Goal: Information Seeking & Learning: Learn about a topic

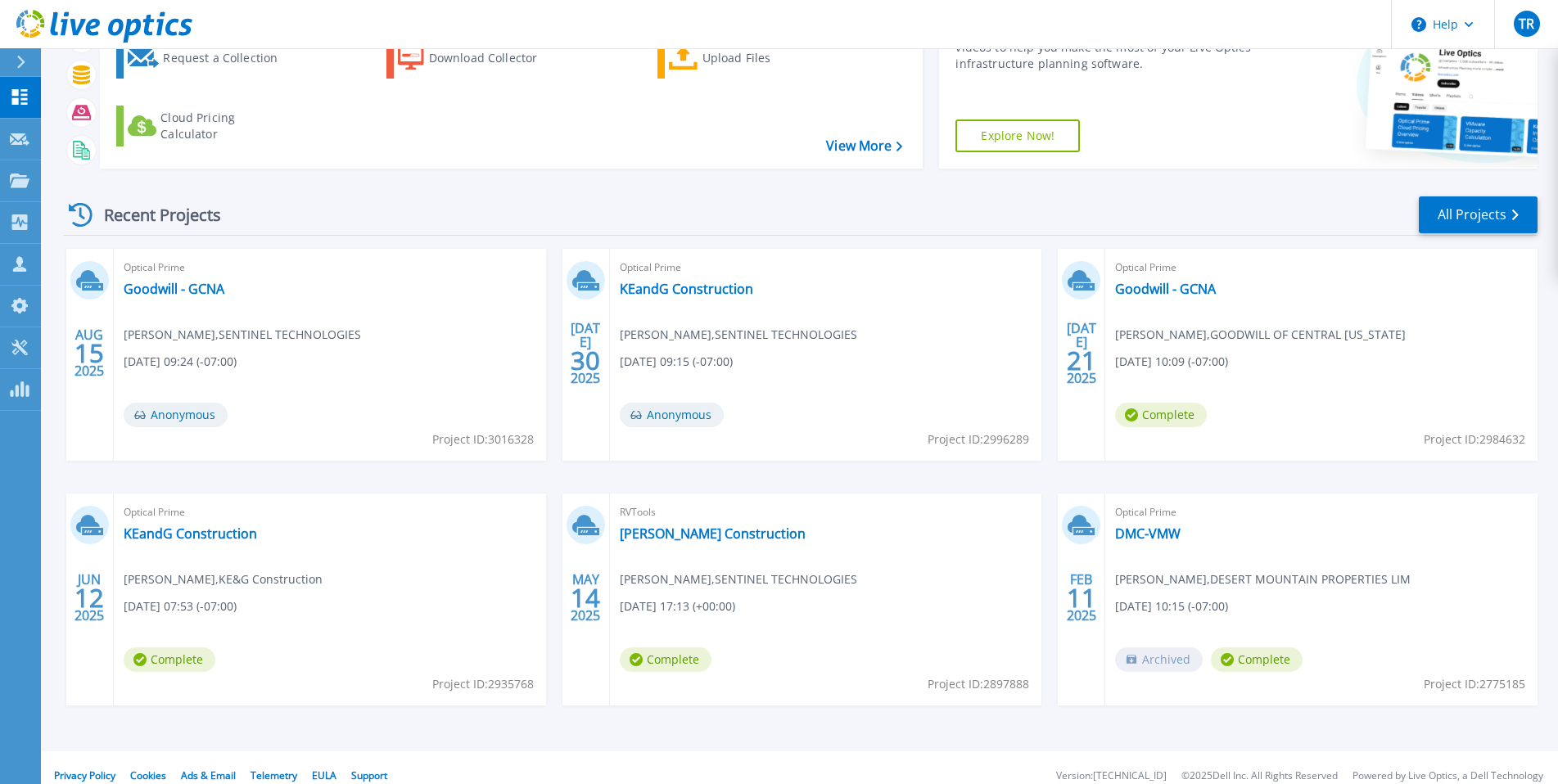
scroll to position [123, 0]
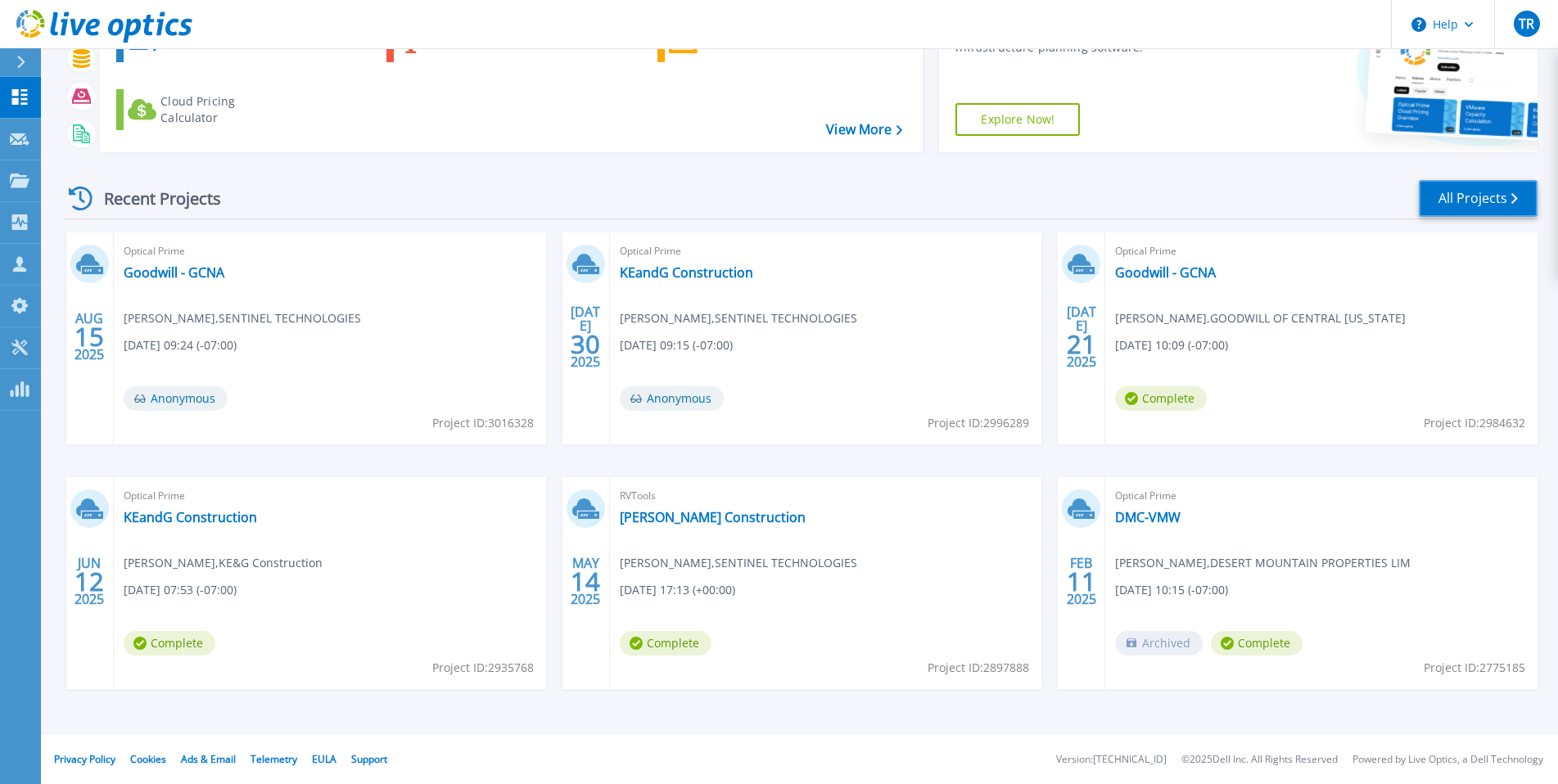
click at [1492, 188] on link "All Projects" at bounding box center [1478, 199] width 119 height 37
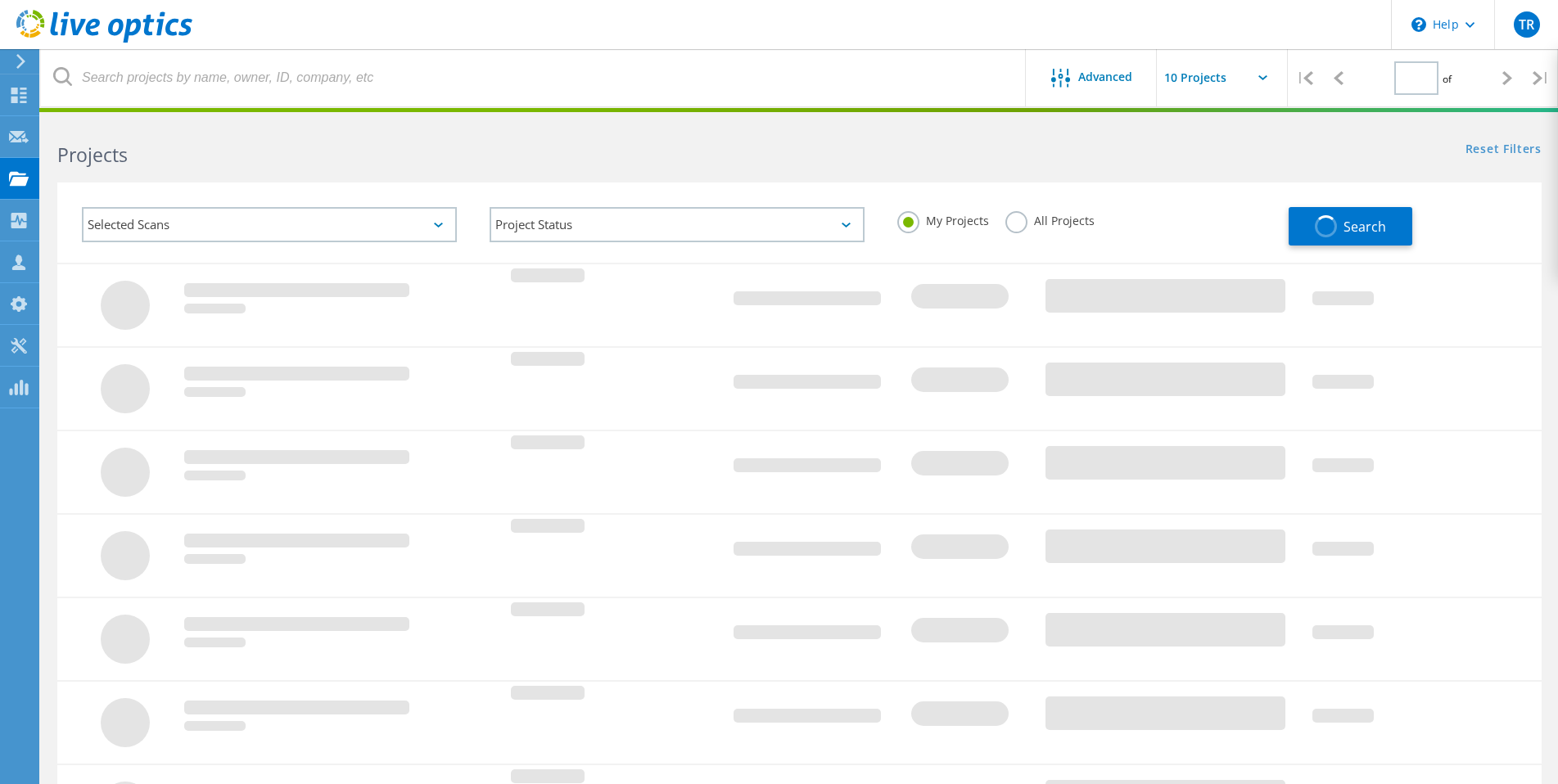
type input "1"
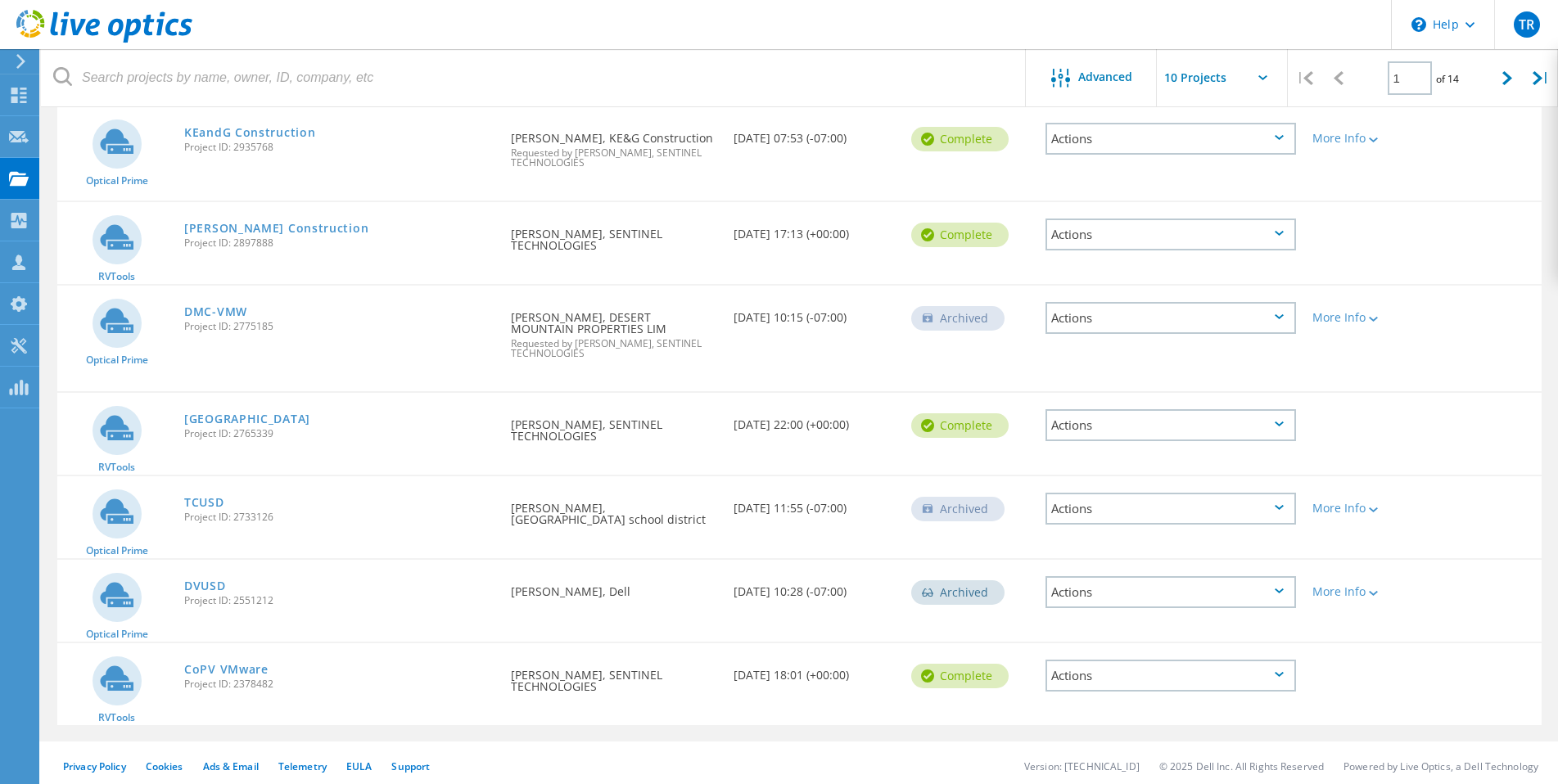
scroll to position [467, 0]
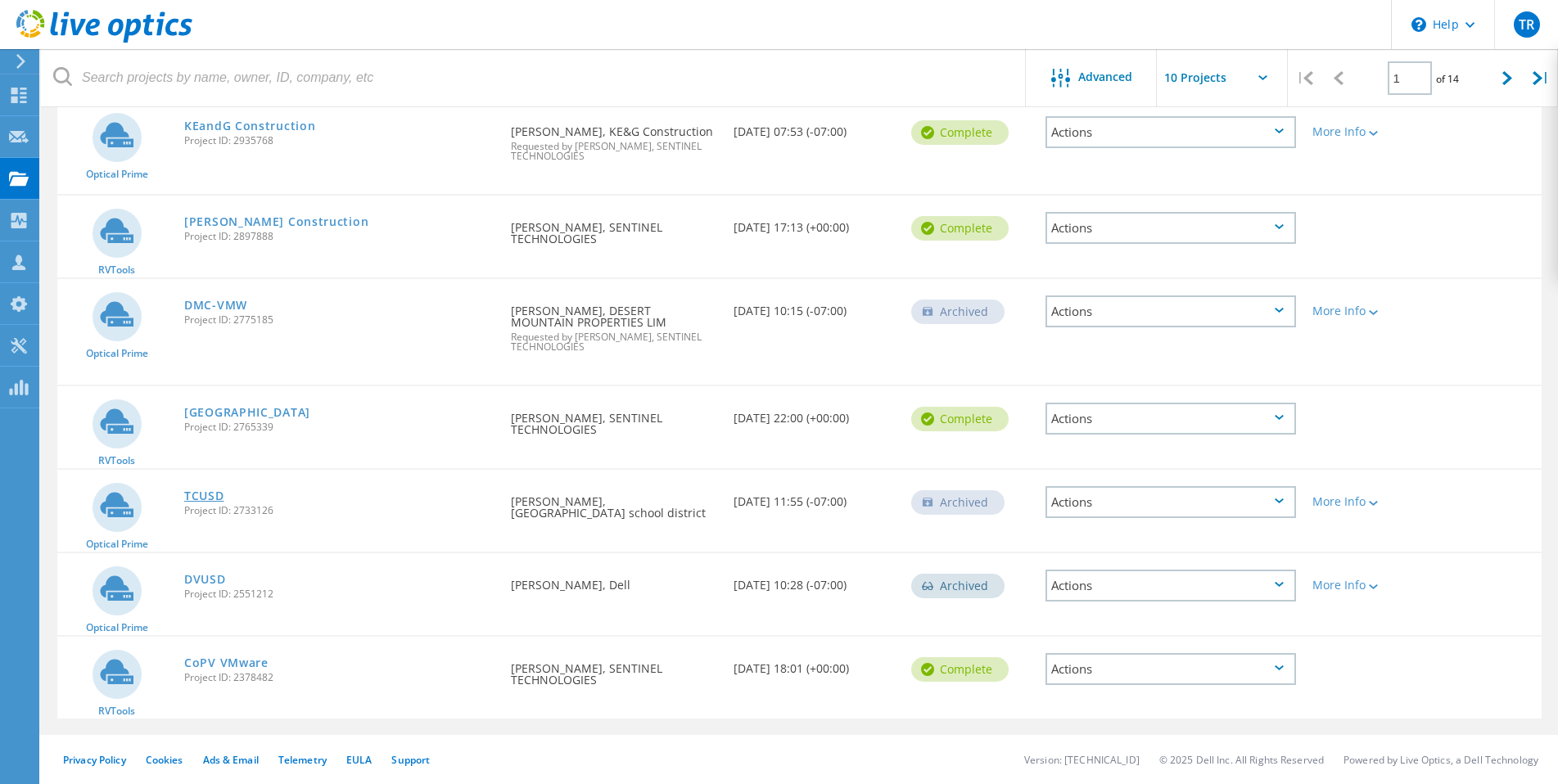
click at [216, 498] on link "TCUSD" at bounding box center [204, 496] width 40 height 11
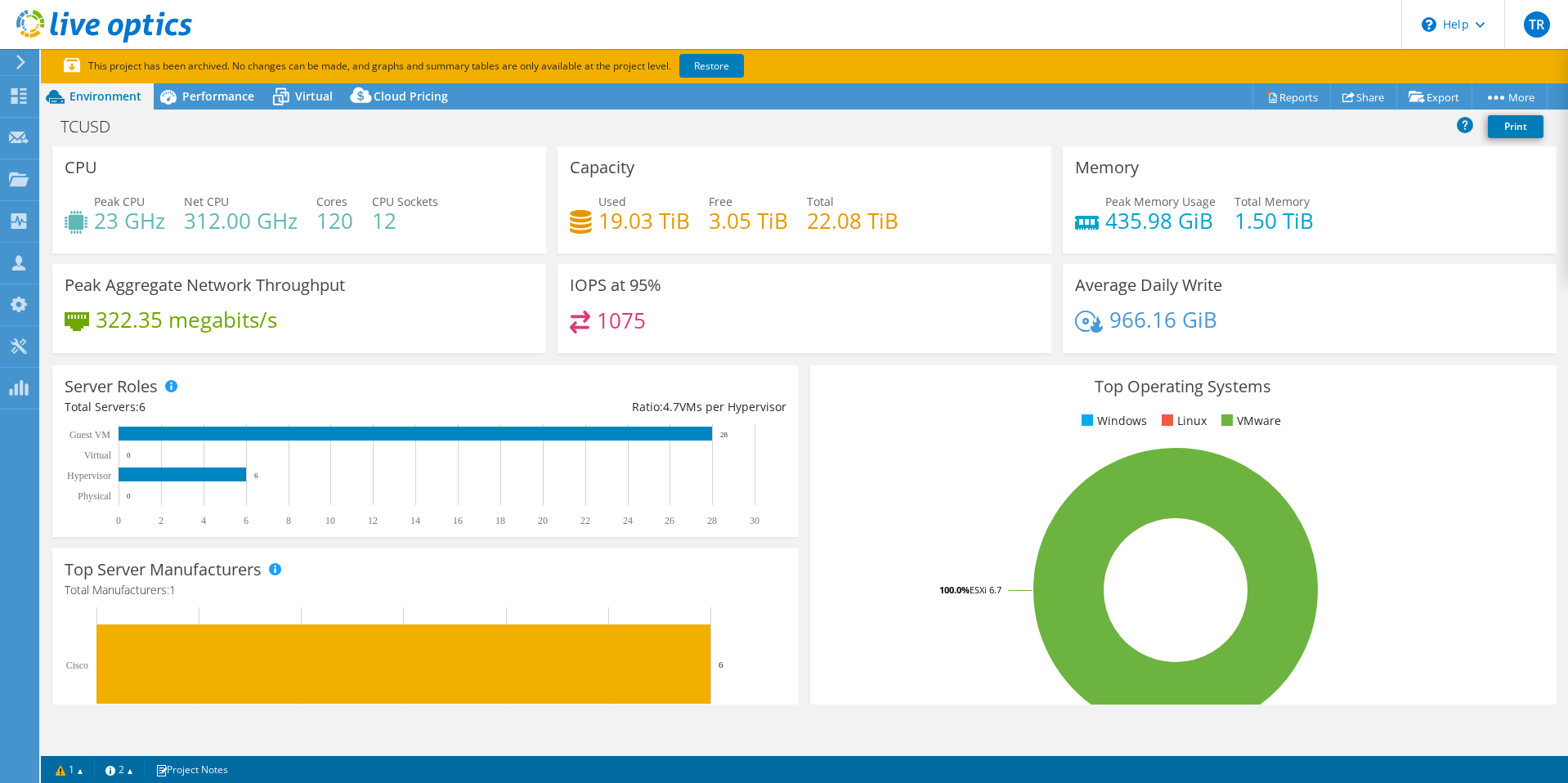
select select "USEast"
select select "USD"
click at [706, 56] on link "Restore" at bounding box center [712, 66] width 65 height 24
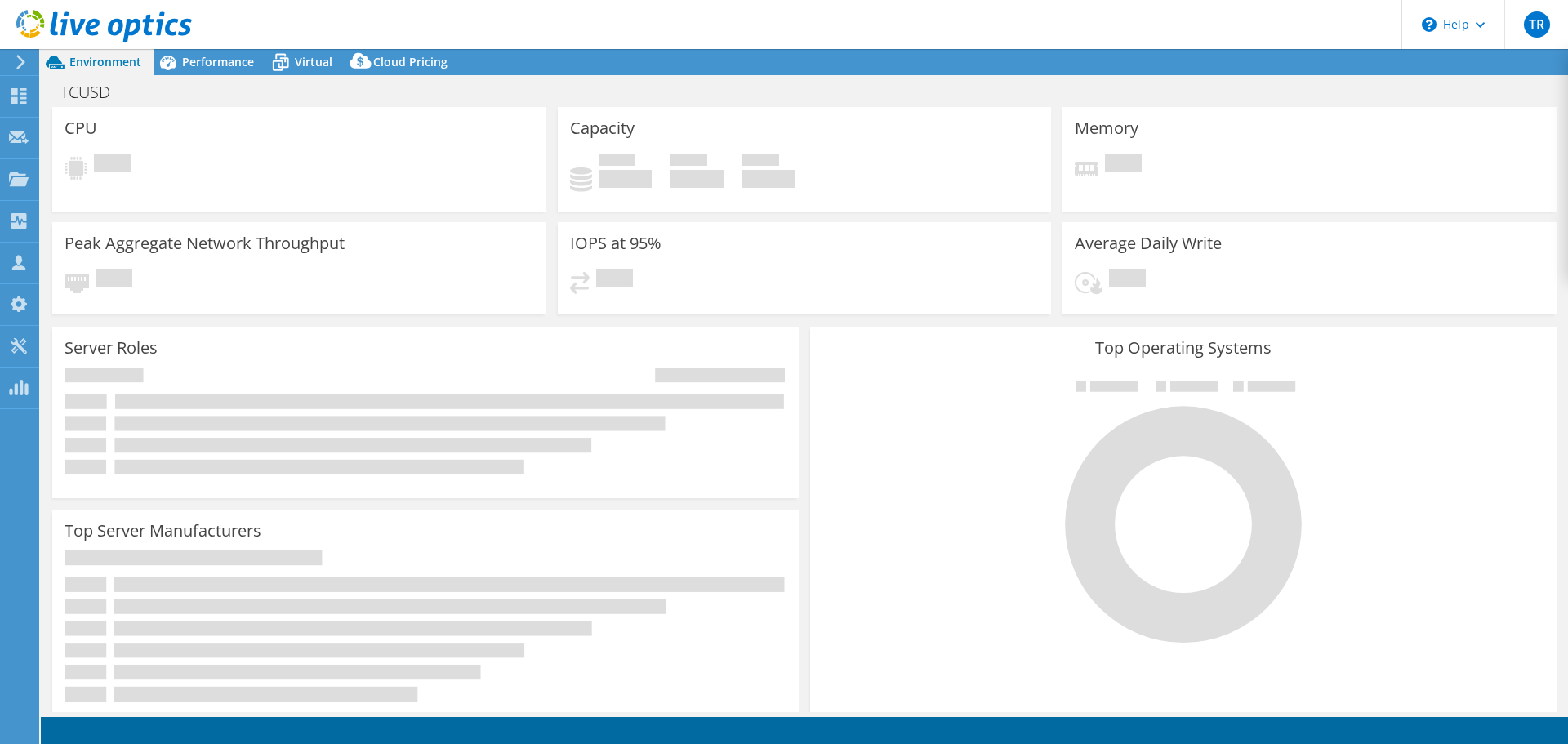
select select "USEast"
select select "USD"
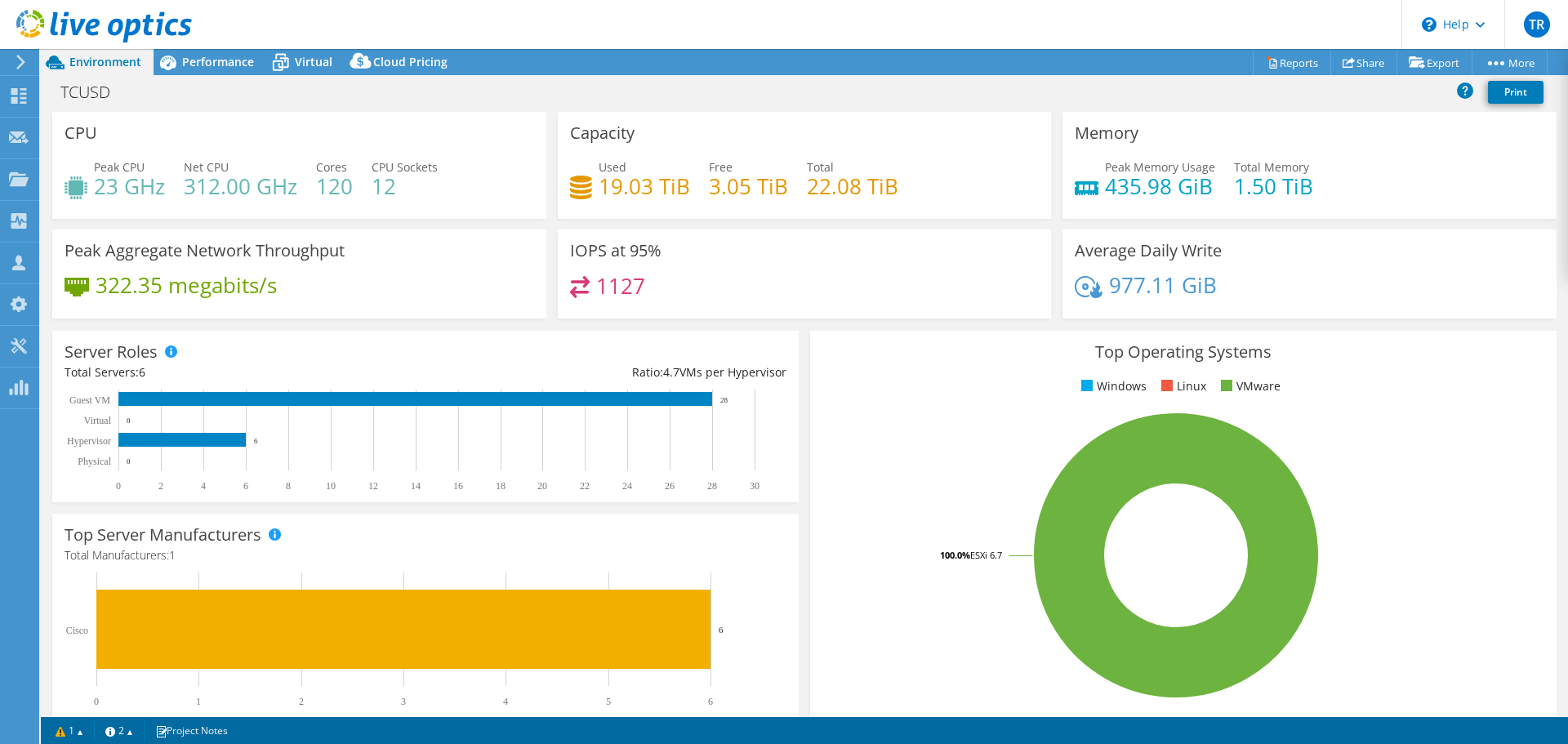
click at [306, 46] on header "TR Partner Team Member Tim Rabe trabe@sentinel.com SENTINEL TECHNOLOGIES My Pro…" at bounding box center [784, 24] width 1568 height 49
click at [304, 54] on div "Virtual" at bounding box center [305, 62] width 78 height 26
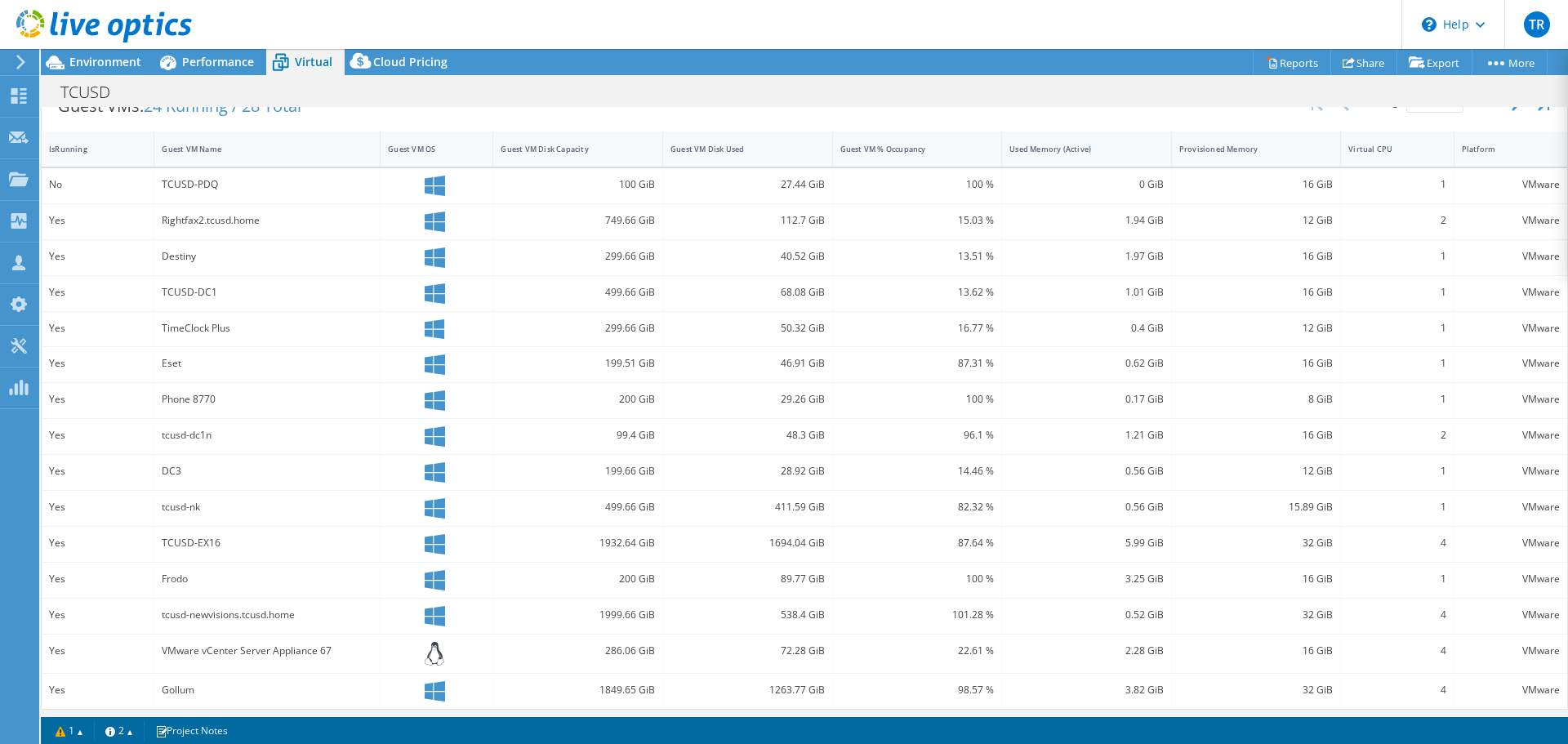
scroll to position [353, 0]
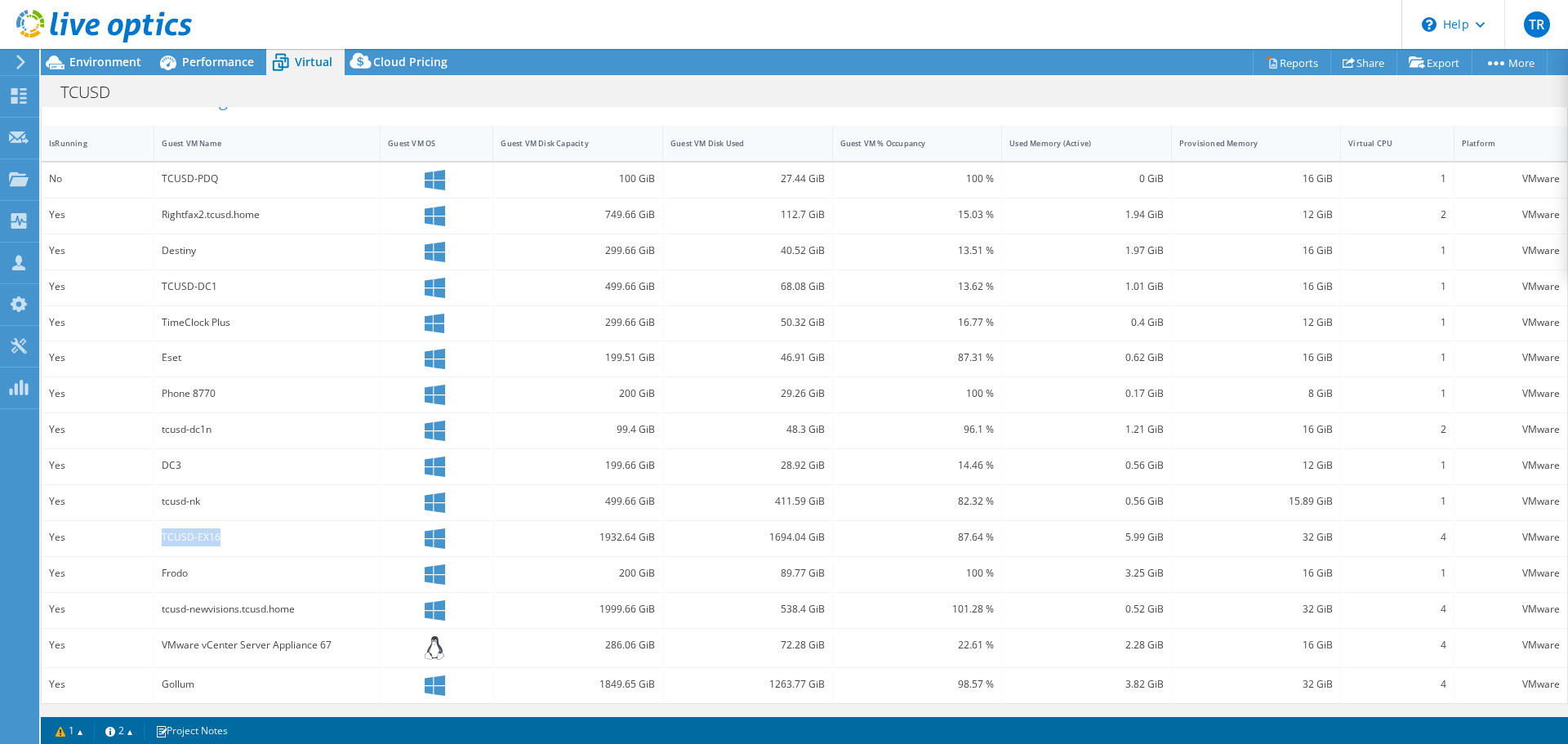
drag, startPoint x: 227, startPoint y: 540, endPoint x: 163, endPoint y: 536, distance: 64.1
click at [163, 536] on div "TCUSD-EX16" at bounding box center [266, 536] width 211 height 18
drag, startPoint x: 610, startPoint y: 536, endPoint x: 690, endPoint y: 545, distance: 80.5
click at [690, 545] on div "Yes TCUSD-EX16 1932.64 GiB 1694.04 GiB 87.64 % 5.99 GiB 32 GiB 4 VMware" at bounding box center [804, 538] width 1525 height 35
click at [642, 536] on div "1932.64 GiB" at bounding box center [577, 536] width 154 height 18
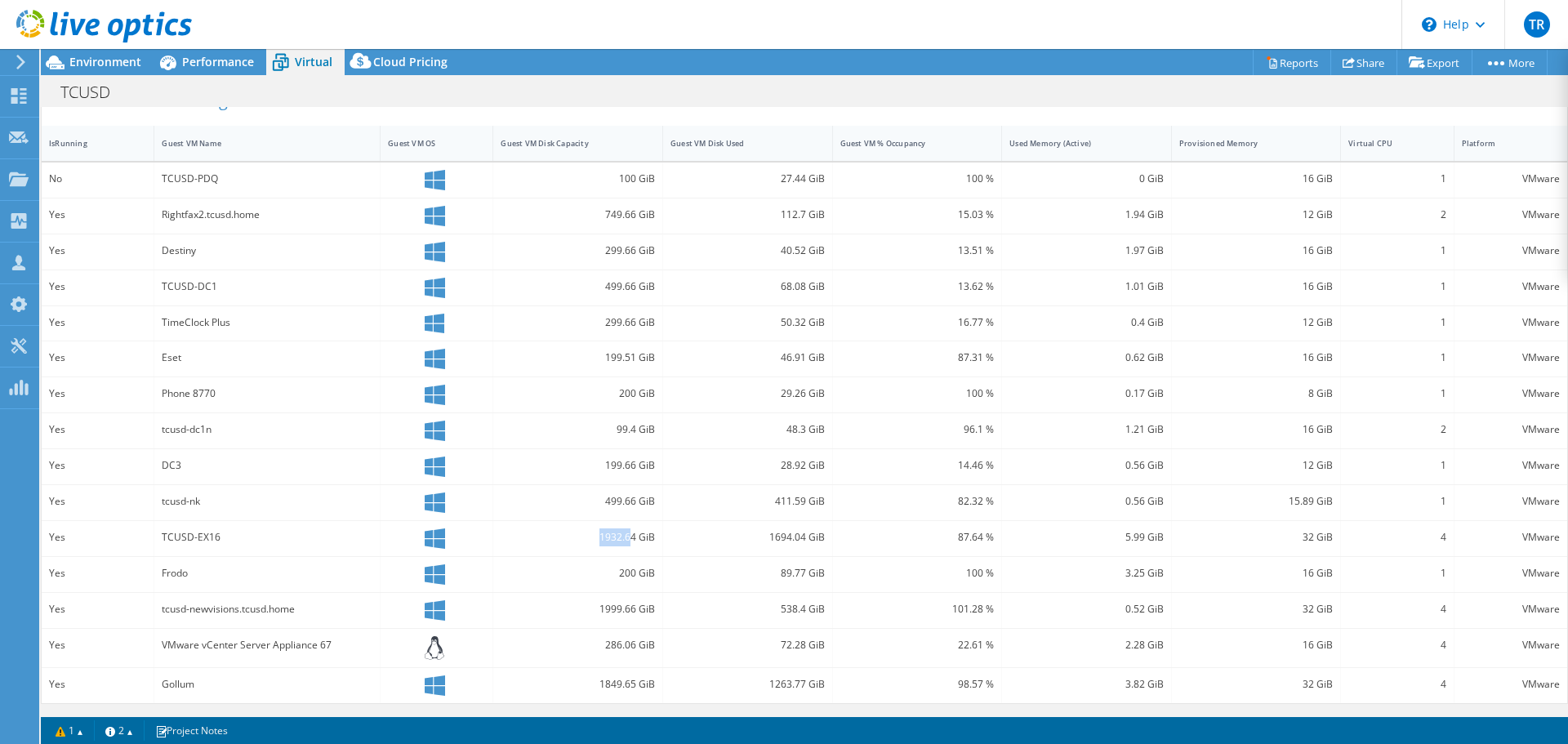
drag, startPoint x: 627, startPoint y: 538, endPoint x: 595, endPoint y: 541, distance: 32.1
click at [595, 541] on div "1932.64 GiB" at bounding box center [577, 536] width 154 height 18
drag, startPoint x: 632, startPoint y: 684, endPoint x: 575, endPoint y: 675, distance: 57.7
click at [575, 675] on div "1849.65 GiB" at bounding box center [577, 684] width 154 height 18
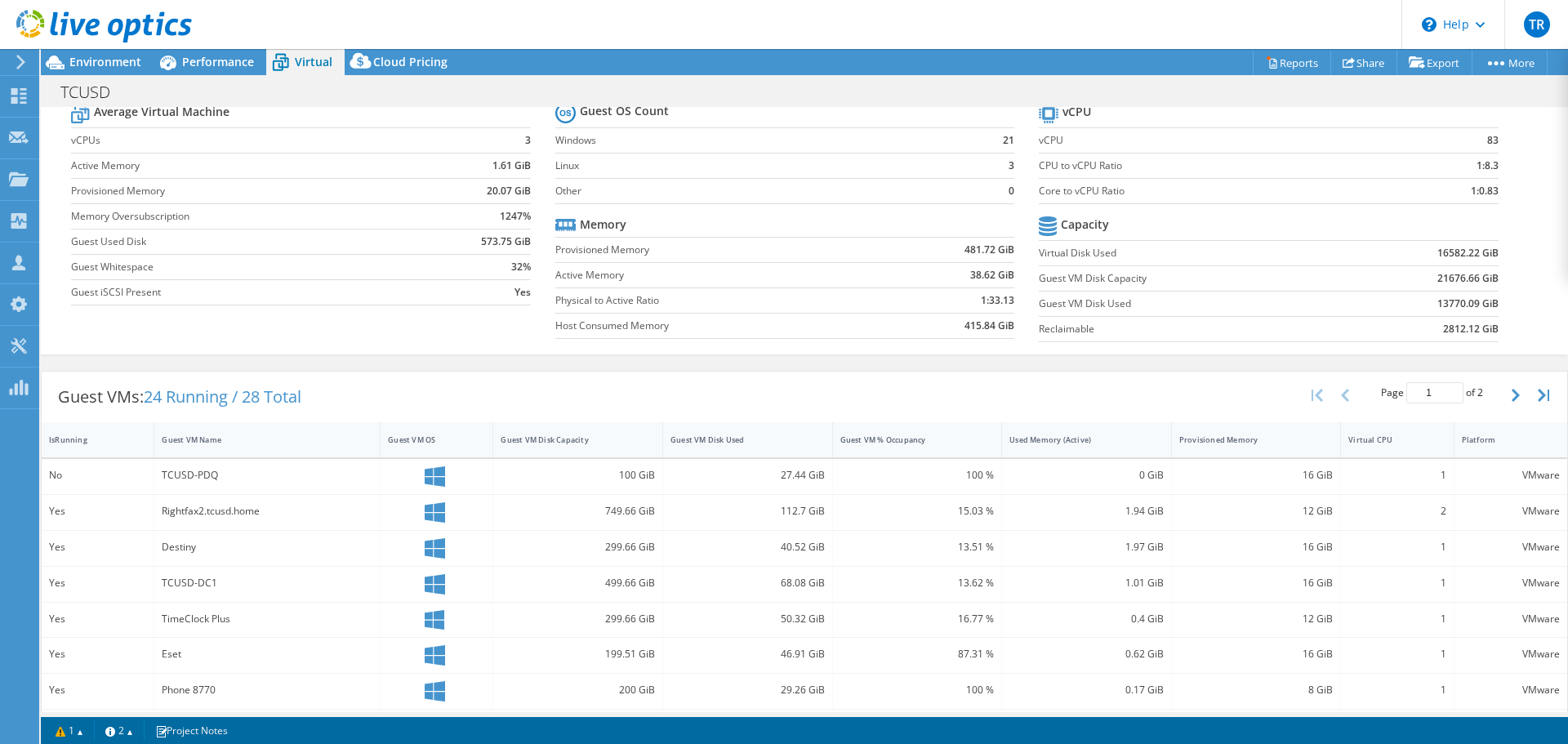
scroll to position [82, 0]
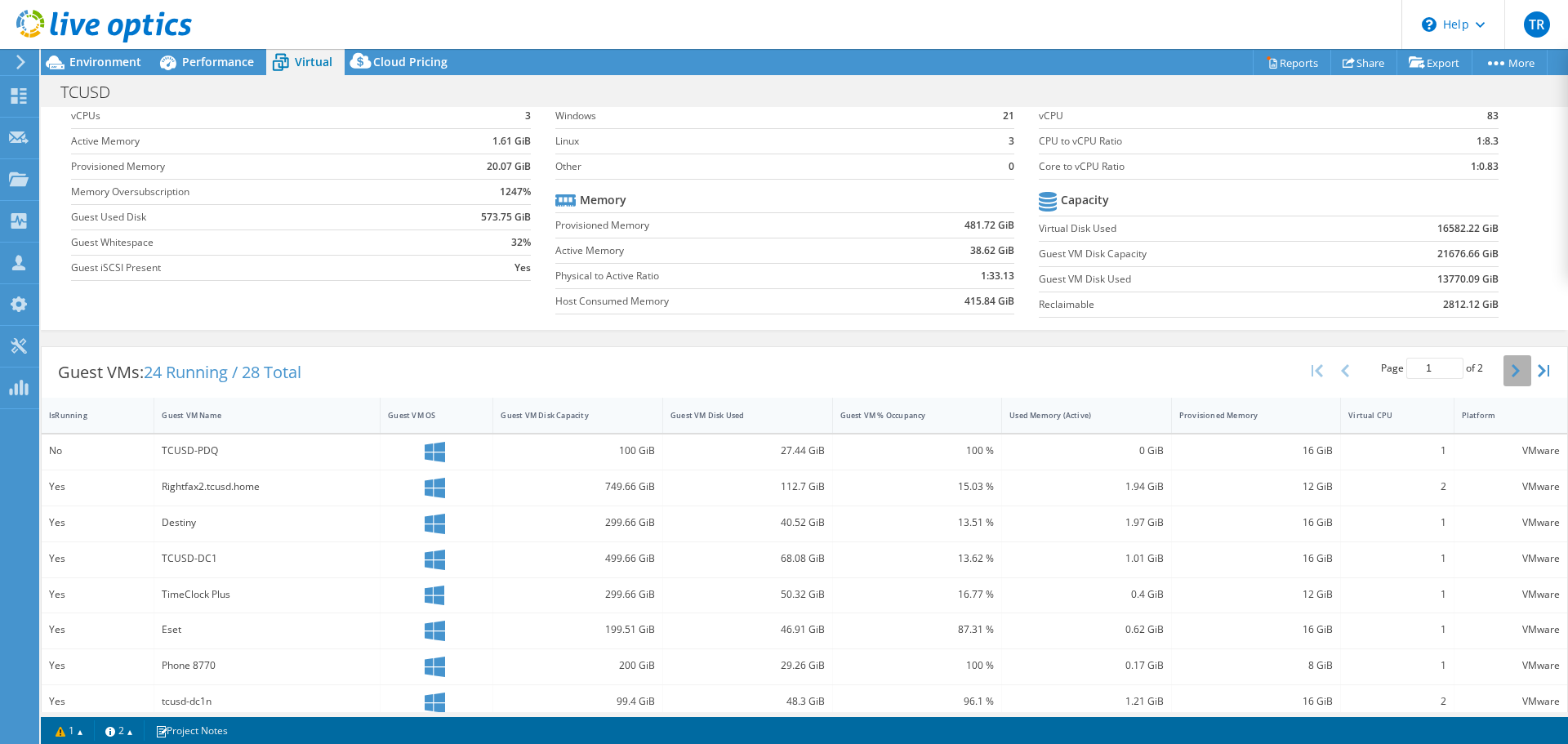
click at [1507, 378] on button "button" at bounding box center [1517, 370] width 28 height 31
type input "2"
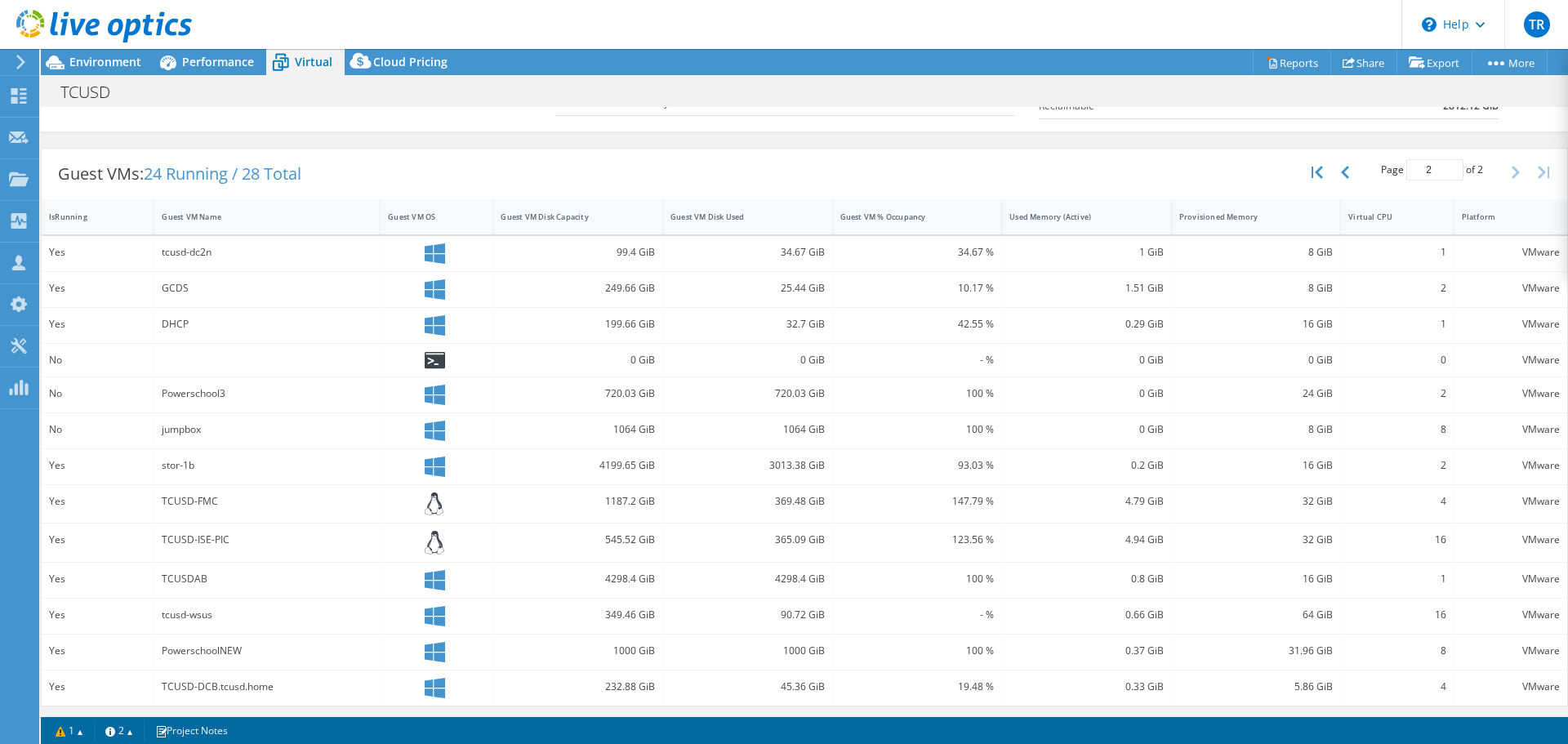
scroll to position [283, 0]
drag, startPoint x: 608, startPoint y: 467, endPoint x: 576, endPoint y: 465, distance: 32.1
click at [576, 465] on div "4199.65 GiB" at bounding box center [577, 462] width 154 height 18
click at [619, 459] on div "4199.65 GiB" at bounding box center [577, 462] width 154 height 18
drag, startPoint x: 631, startPoint y: 576, endPoint x: 587, endPoint y: 575, distance: 44.0
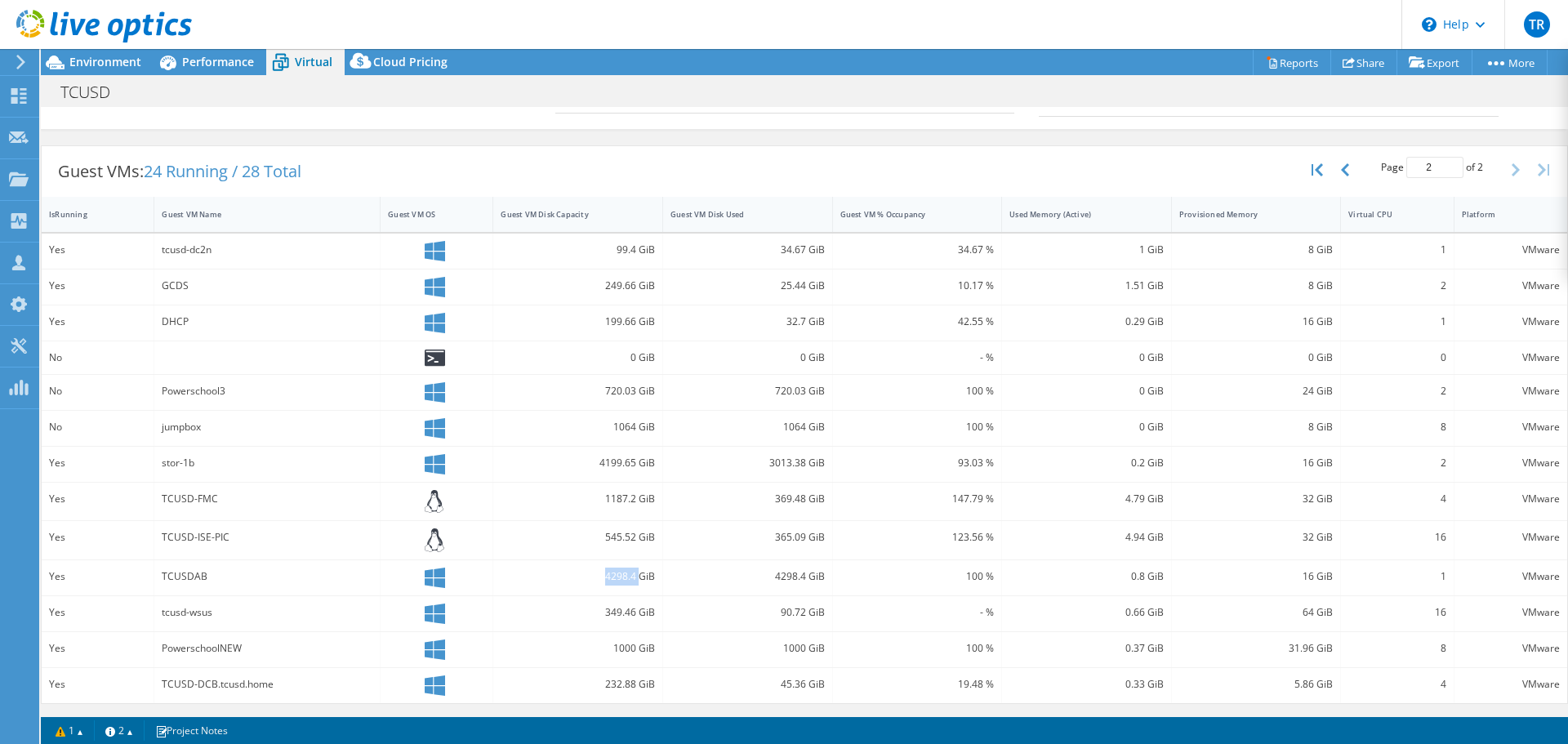
click at [587, 575] on div "4298.4 GiB" at bounding box center [577, 576] width 154 height 18
drag, startPoint x: 636, startPoint y: 455, endPoint x: 552, endPoint y: 454, distance: 84.0
click at [552, 454] on div "4199.65 GiB" at bounding box center [578, 464] width 170 height 35
drag, startPoint x: 627, startPoint y: 577, endPoint x: 589, endPoint y: 571, distance: 38.5
click at [589, 571] on div "4298.4 GiB" at bounding box center [577, 576] width 154 height 18
